Goal: Information Seeking & Learning: Learn about a topic

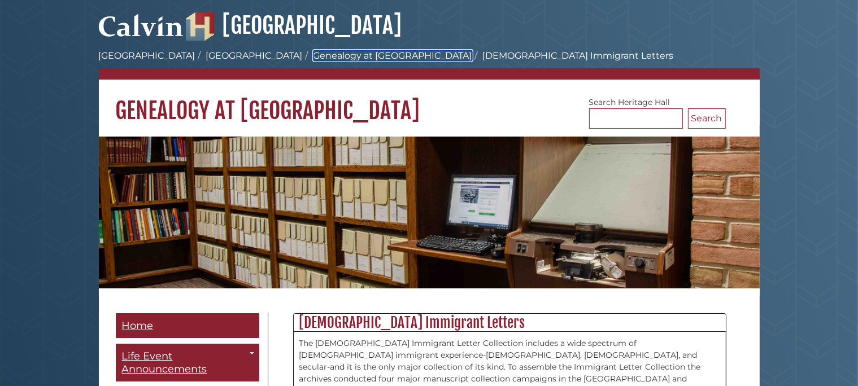
click at [317, 53] on link "Genealogy at [GEOGRAPHIC_DATA]" at bounding box center [393, 55] width 159 height 11
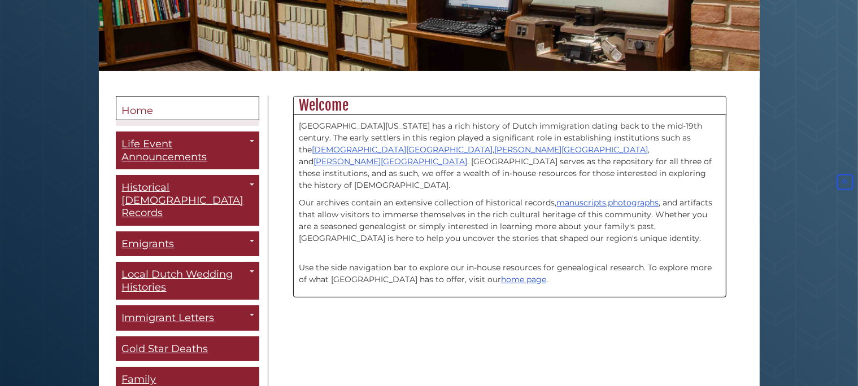
scroll to position [219, 0]
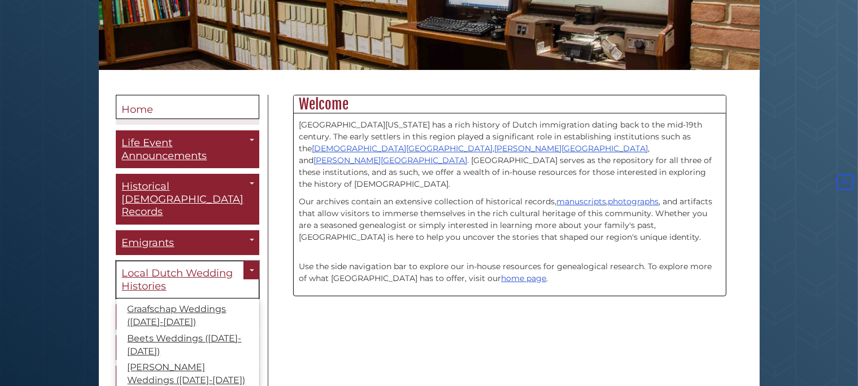
click at [207, 267] on span "Local Dutch Wedding Histories" at bounding box center [177, 279] width 111 height 25
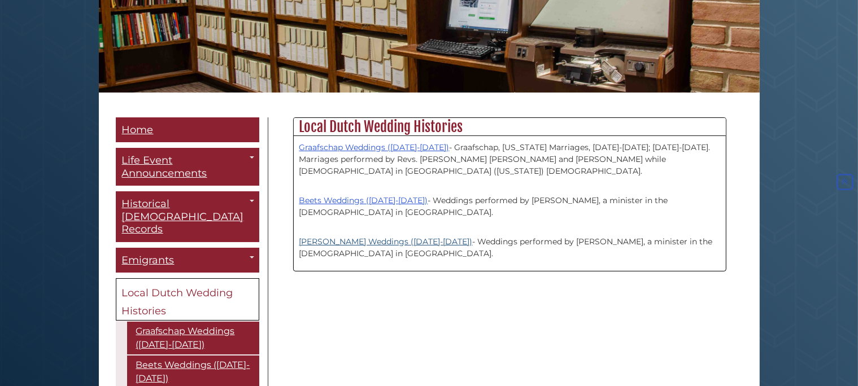
scroll to position [199, 0]
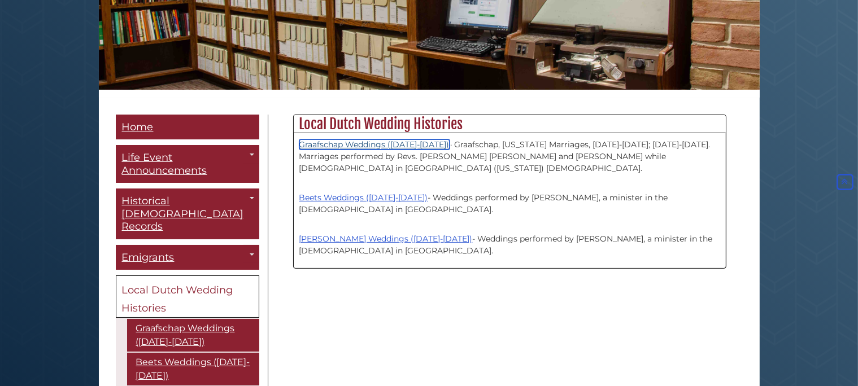
click at [402, 141] on link "Graafschap Weddings ([DATE]-[DATE])" at bounding box center [374, 145] width 150 height 10
